Goal: Check status: Check status

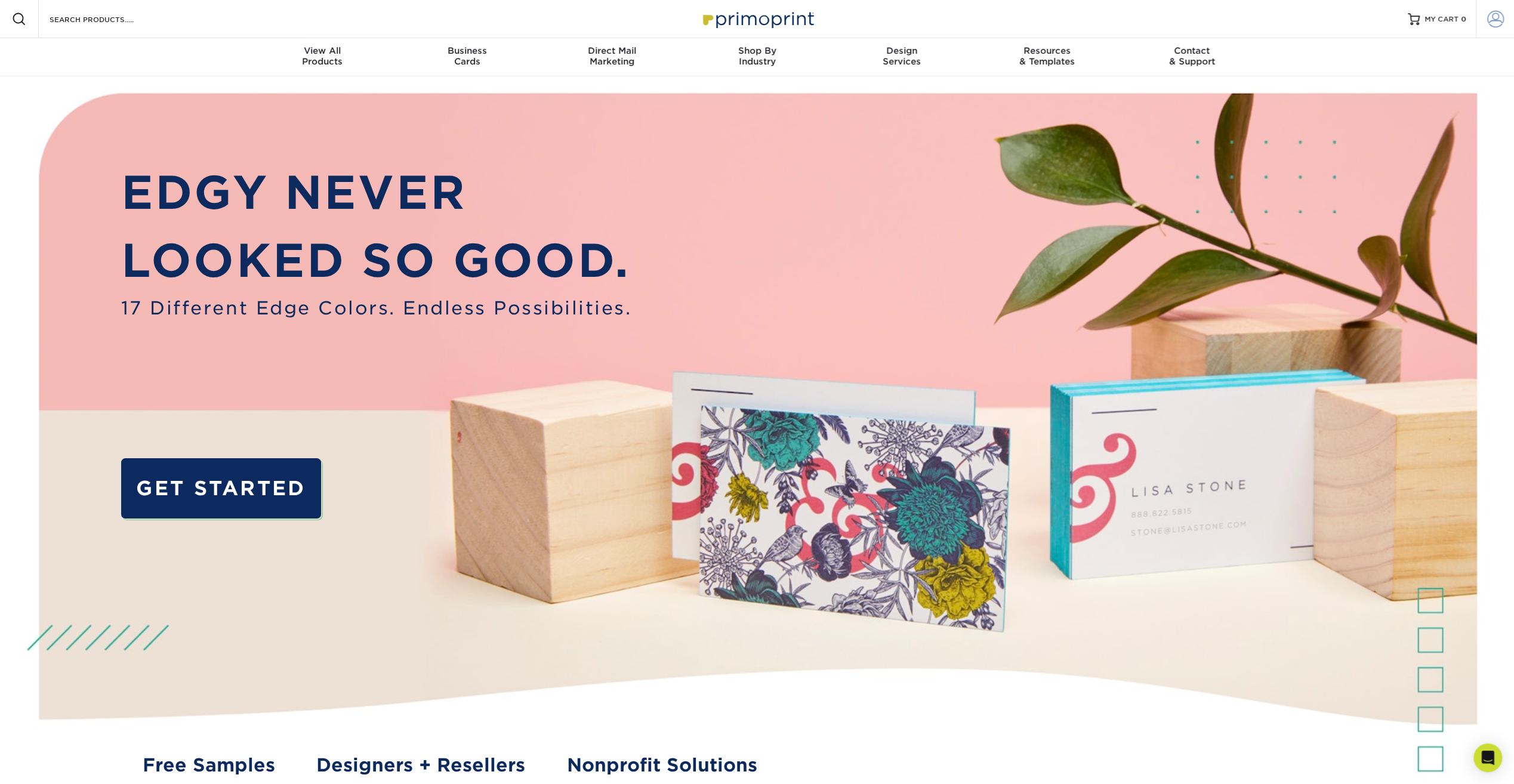
click at [1493, 12] on span at bounding box center [1495, 18] width 17 height 17
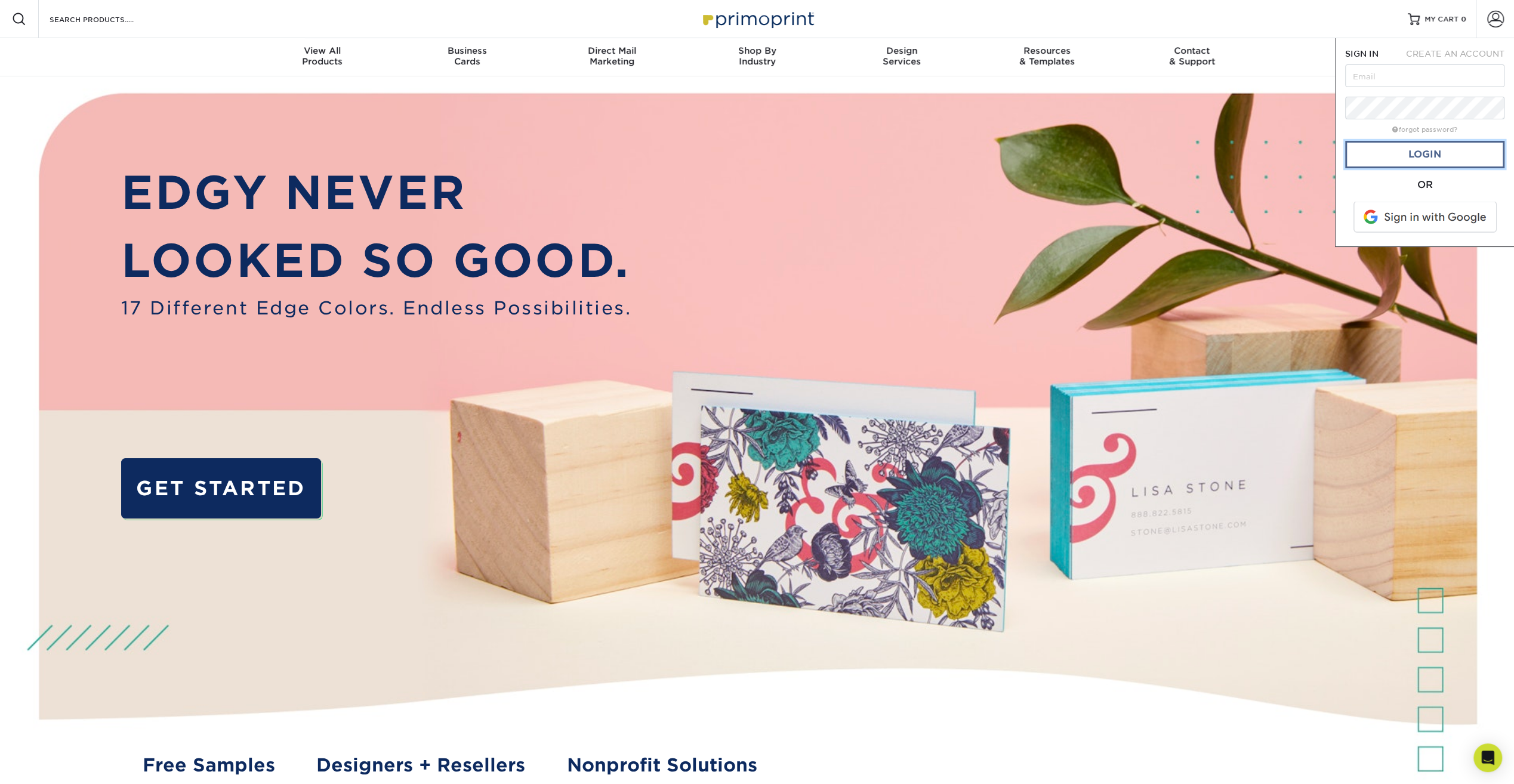
click at [1399, 147] on link "Login" at bounding box center [1424, 153] width 160 height 27
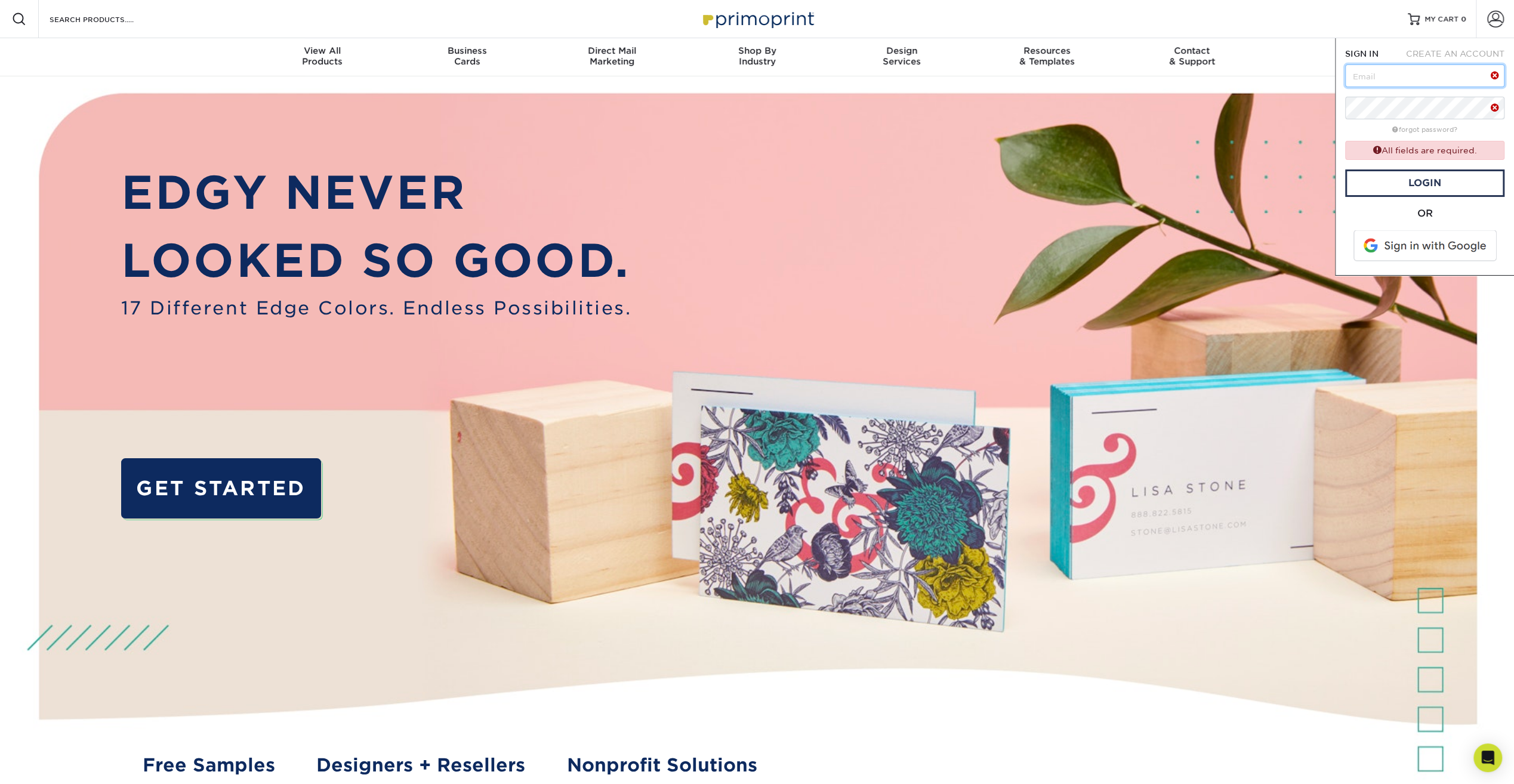
click at [1467, 70] on input "text" at bounding box center [1424, 76] width 160 height 23
type input "[PERSON_NAME][EMAIL_ADDRESS][DOMAIN_NAME]"
click at [1396, 173] on link "Login" at bounding box center [1424, 182] width 160 height 27
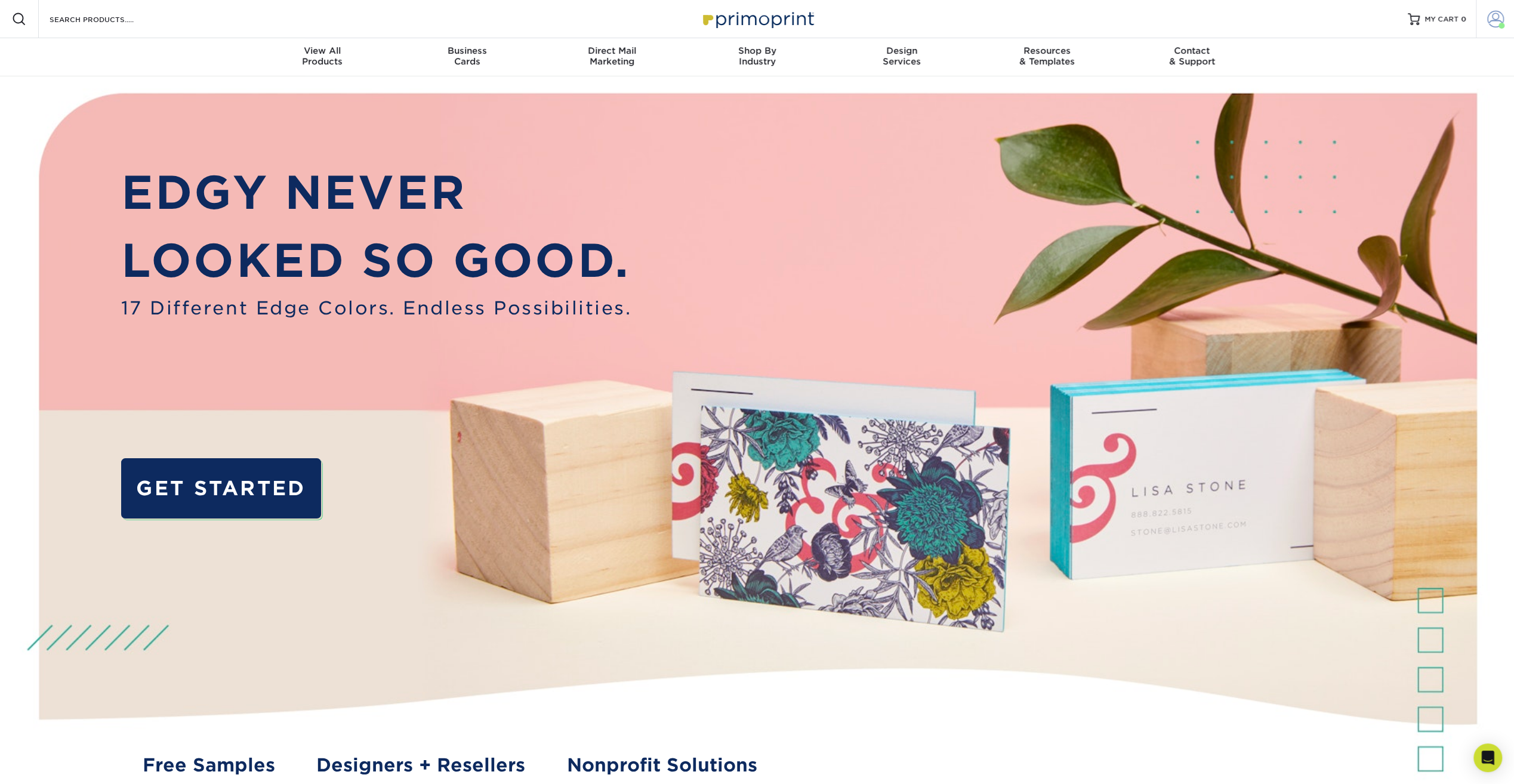
click at [1497, 31] on link "Account" at bounding box center [1495, 19] width 38 height 38
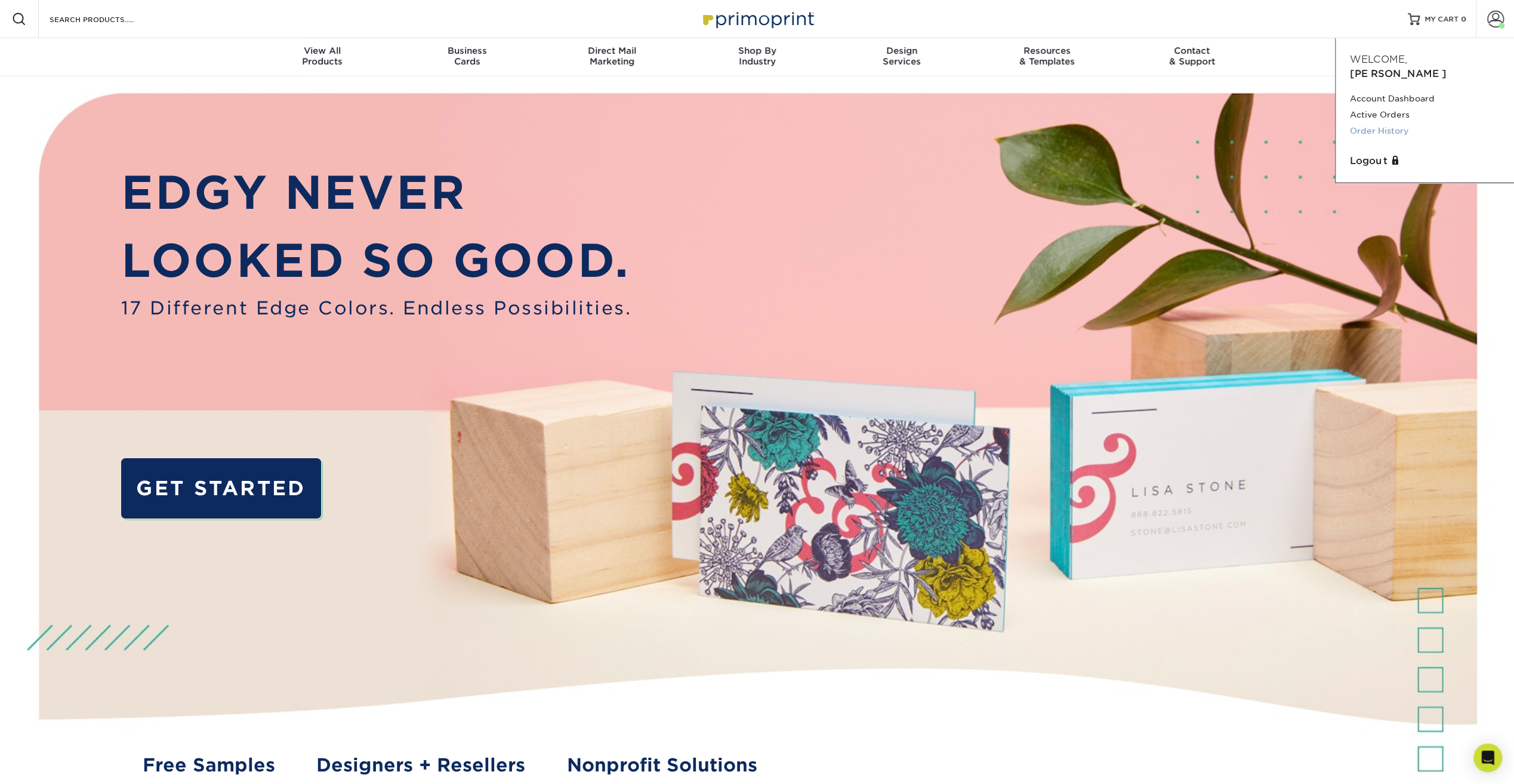
click at [1376, 123] on link "Order History" at bounding box center [1425, 131] width 150 height 16
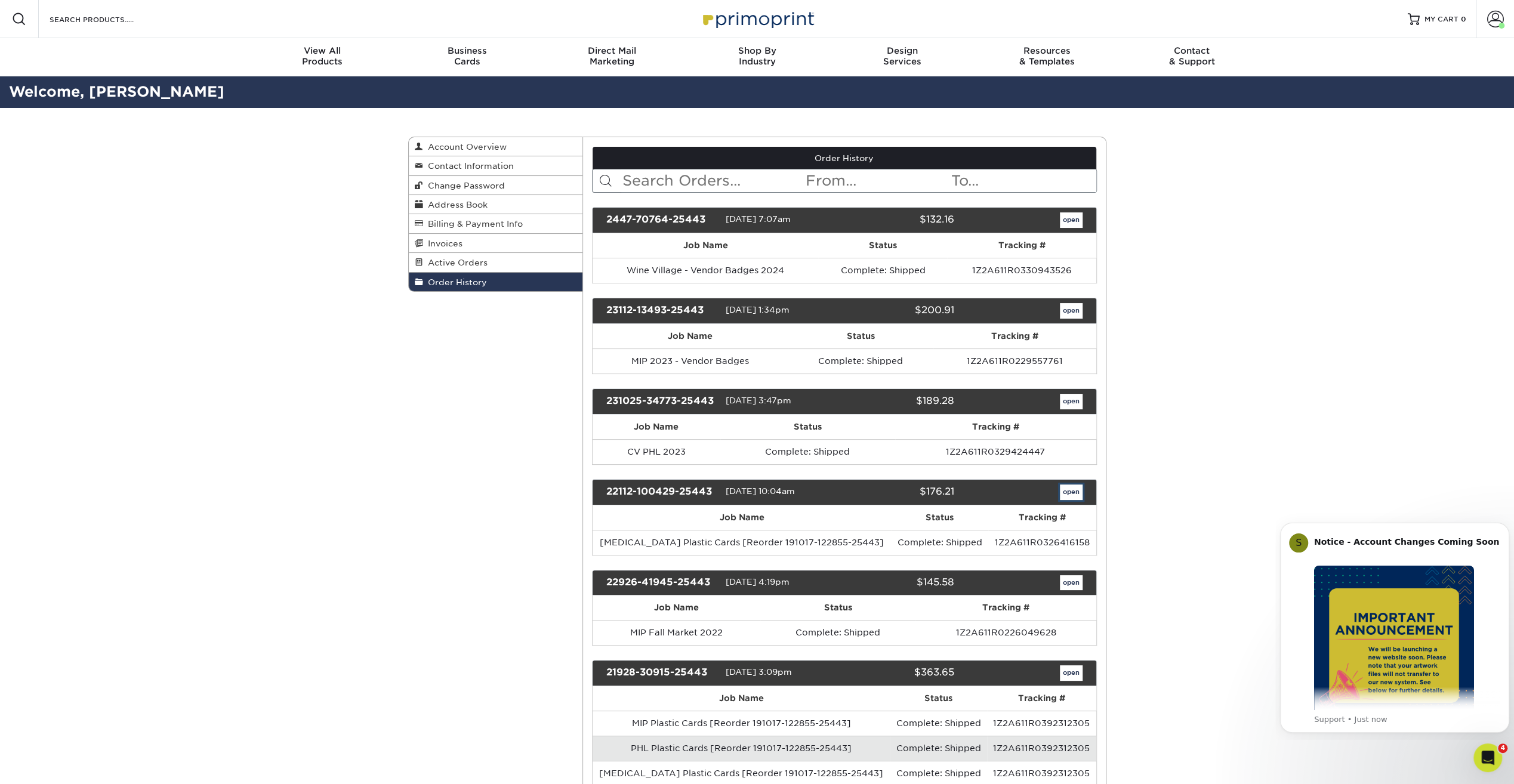
click at [1074, 487] on link "open" at bounding box center [1071, 493] width 23 height 16
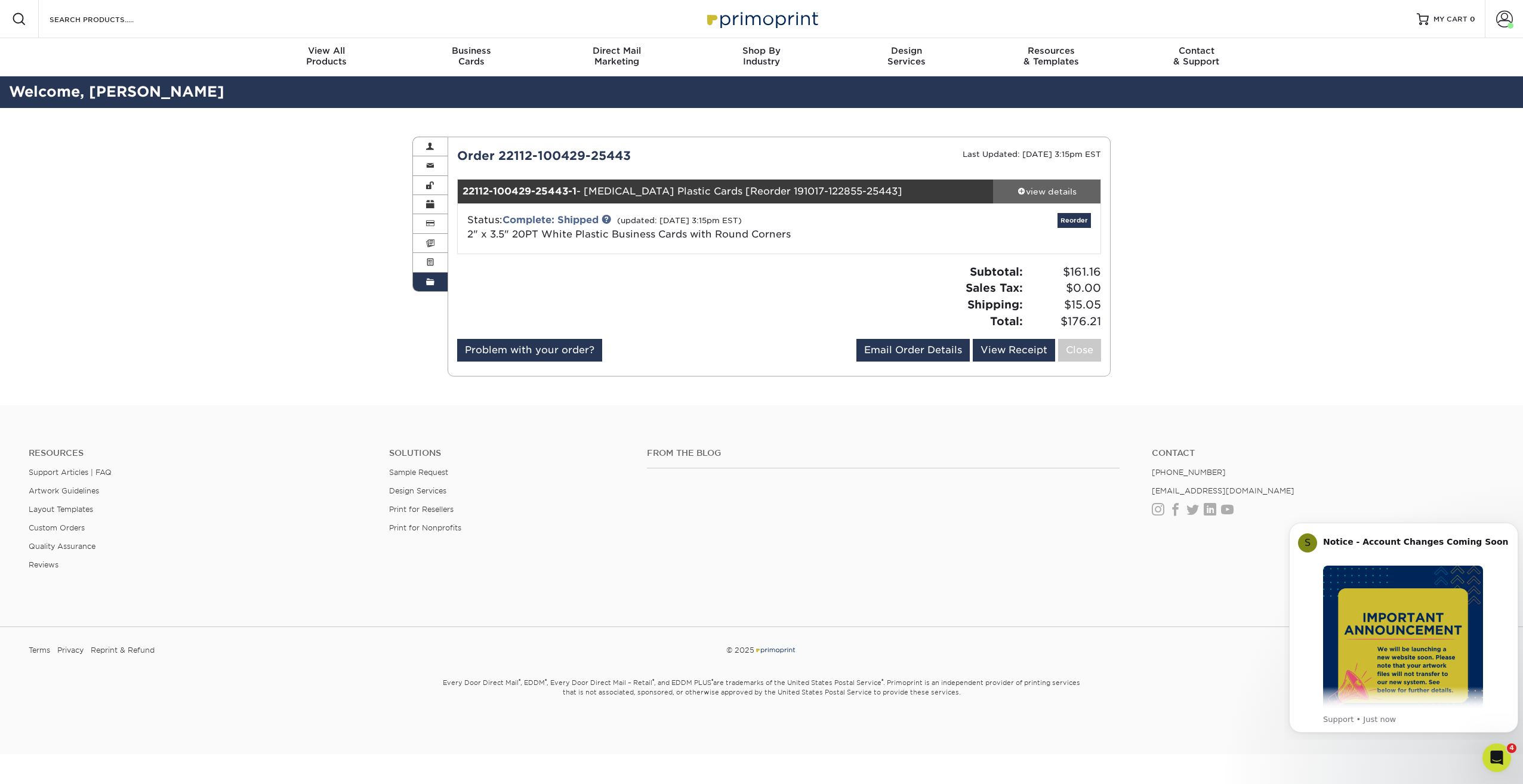
click at [1070, 194] on div "view details" at bounding box center [1046, 192] width 107 height 12
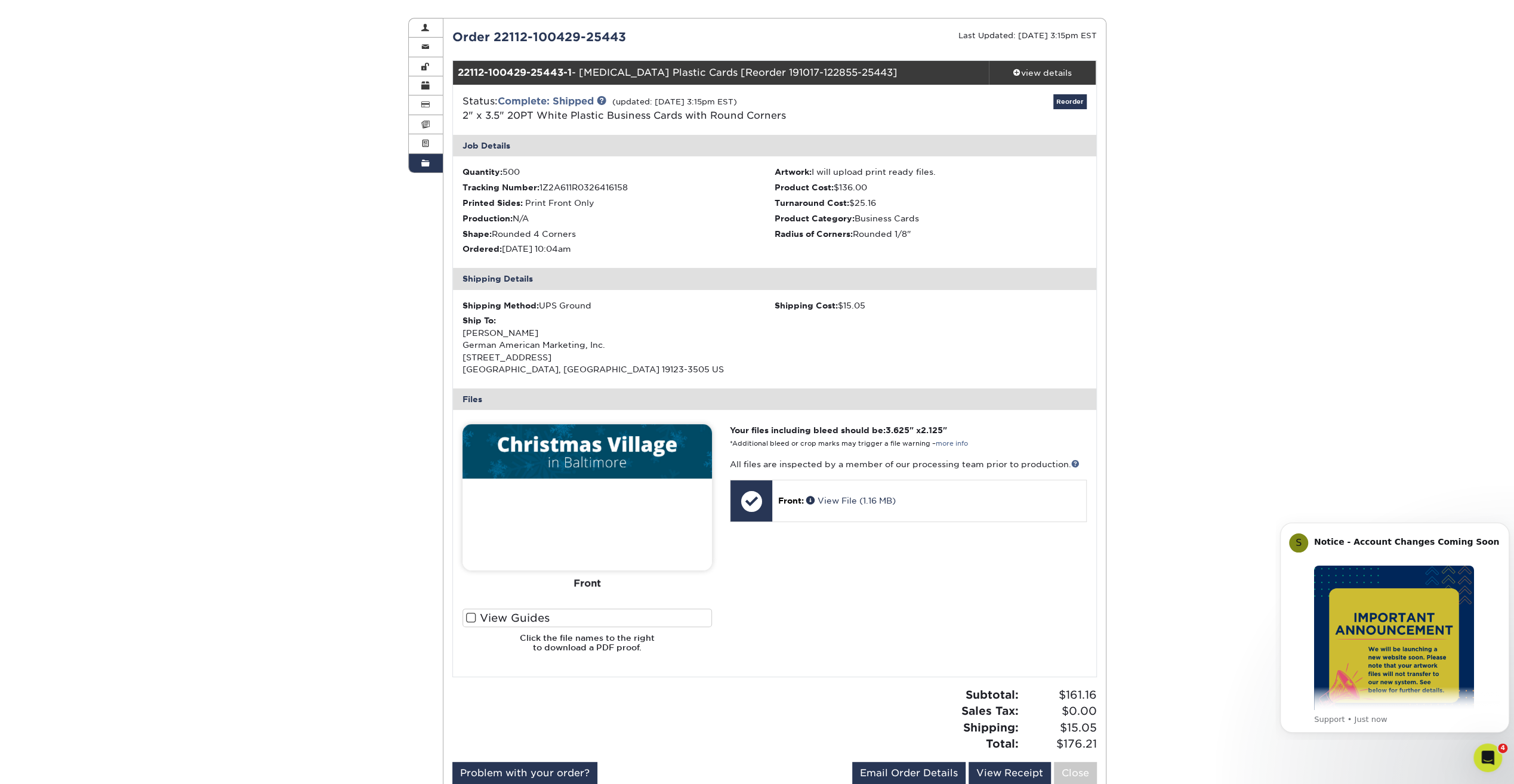
scroll to position [119, 0]
click at [599, 469] on img at bounding box center [587, 497] width 249 height 147
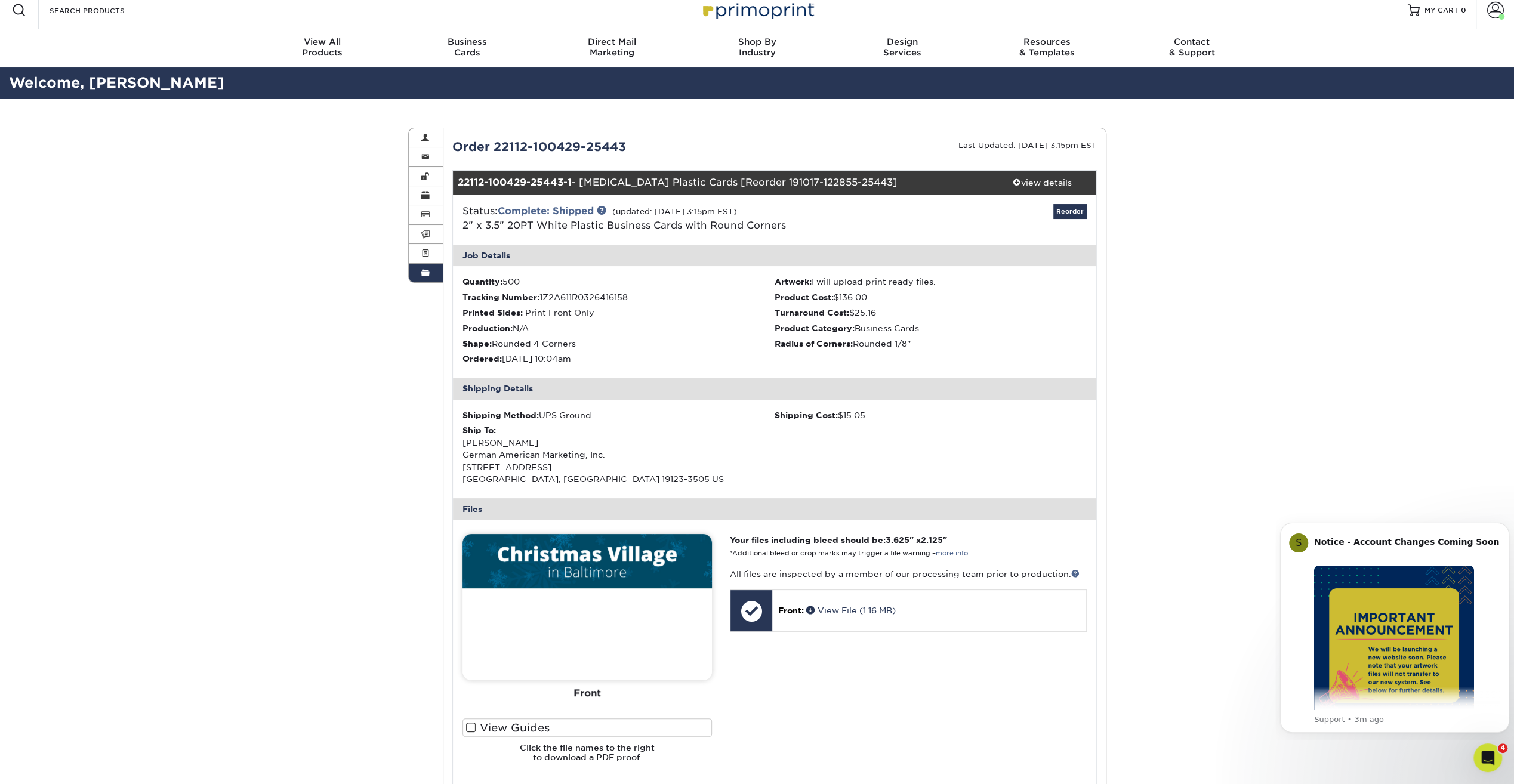
scroll to position [0, 0]
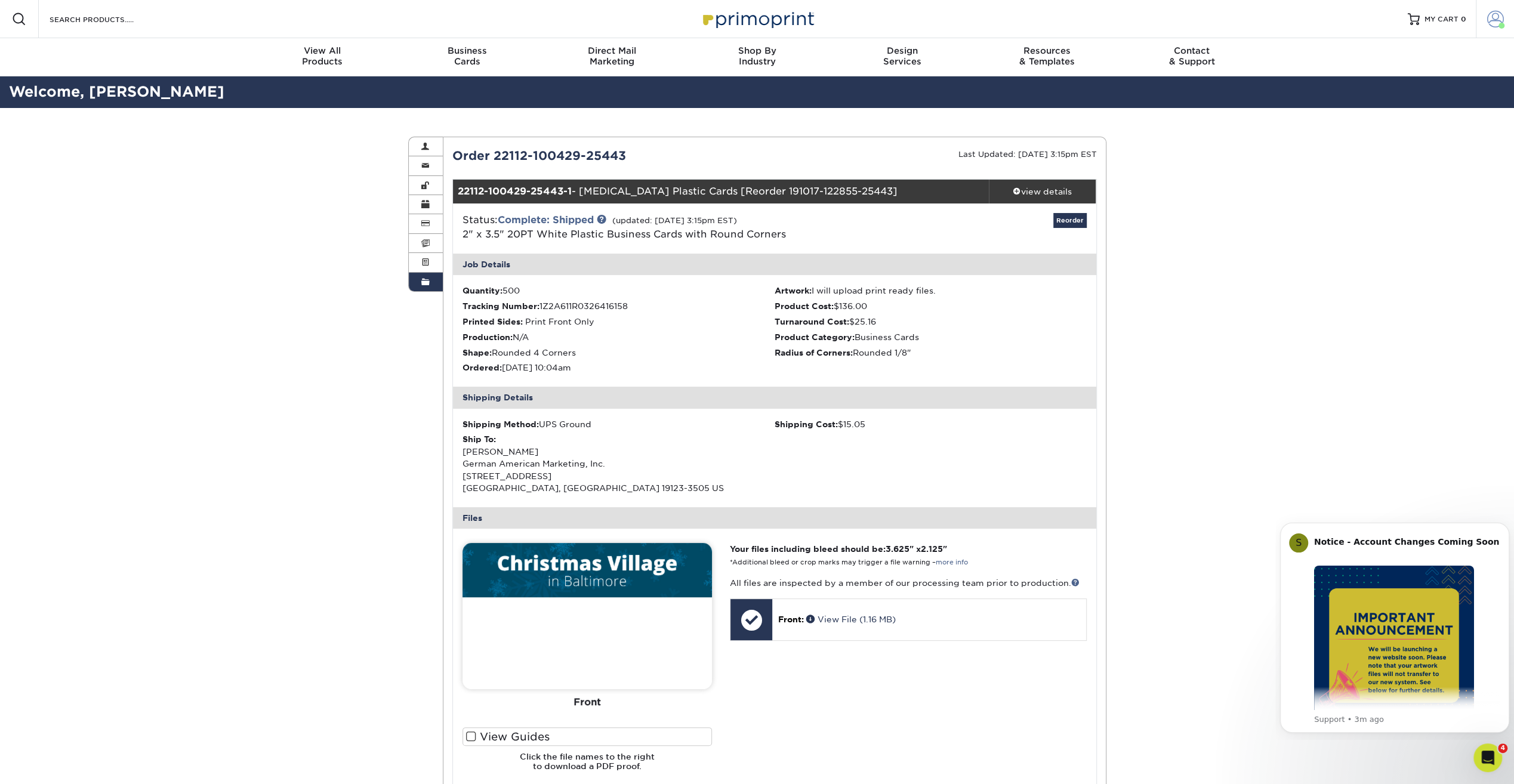
click at [1494, 23] on span at bounding box center [1495, 18] width 17 height 17
click at [1365, 154] on link "Logout" at bounding box center [1425, 161] width 150 height 14
